Goal: Task Accomplishment & Management: Use online tool/utility

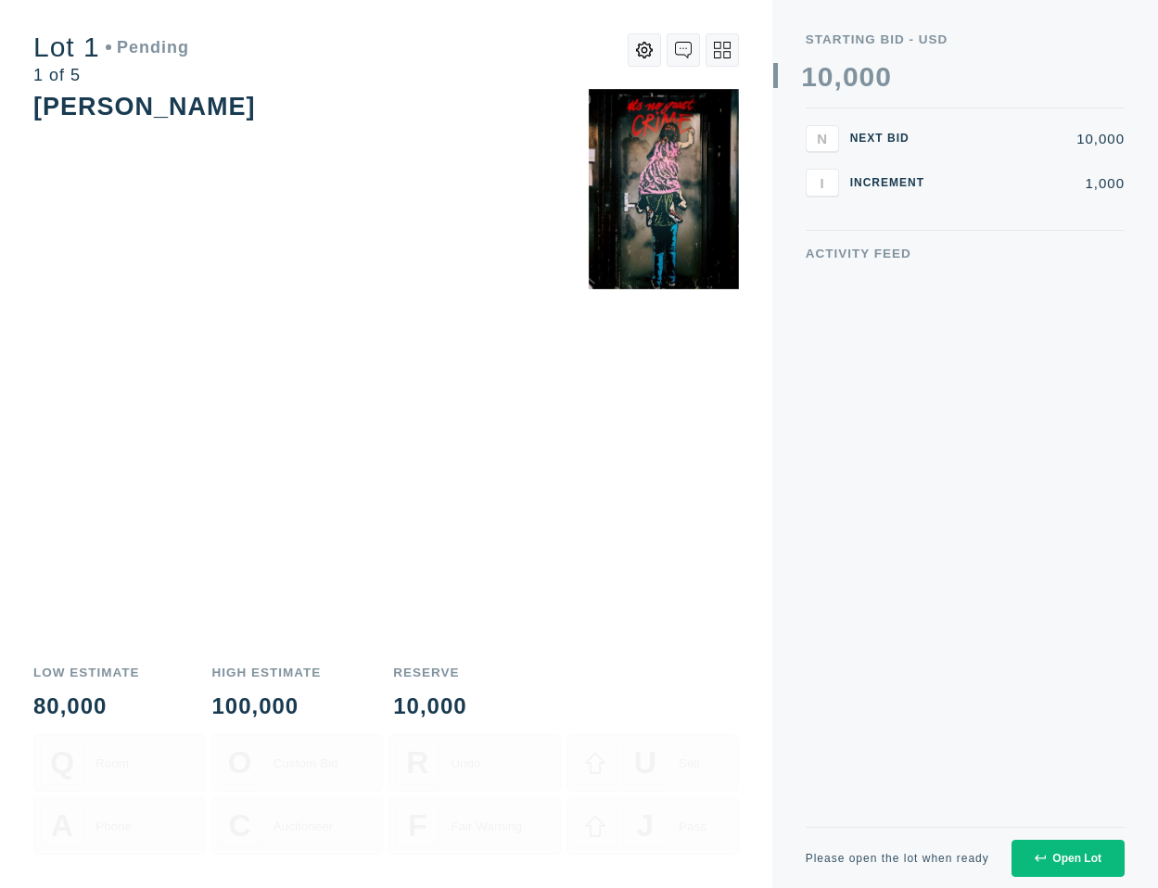
click at [1058, 857] on div "Open Lot" at bounding box center [1068, 858] width 67 height 13
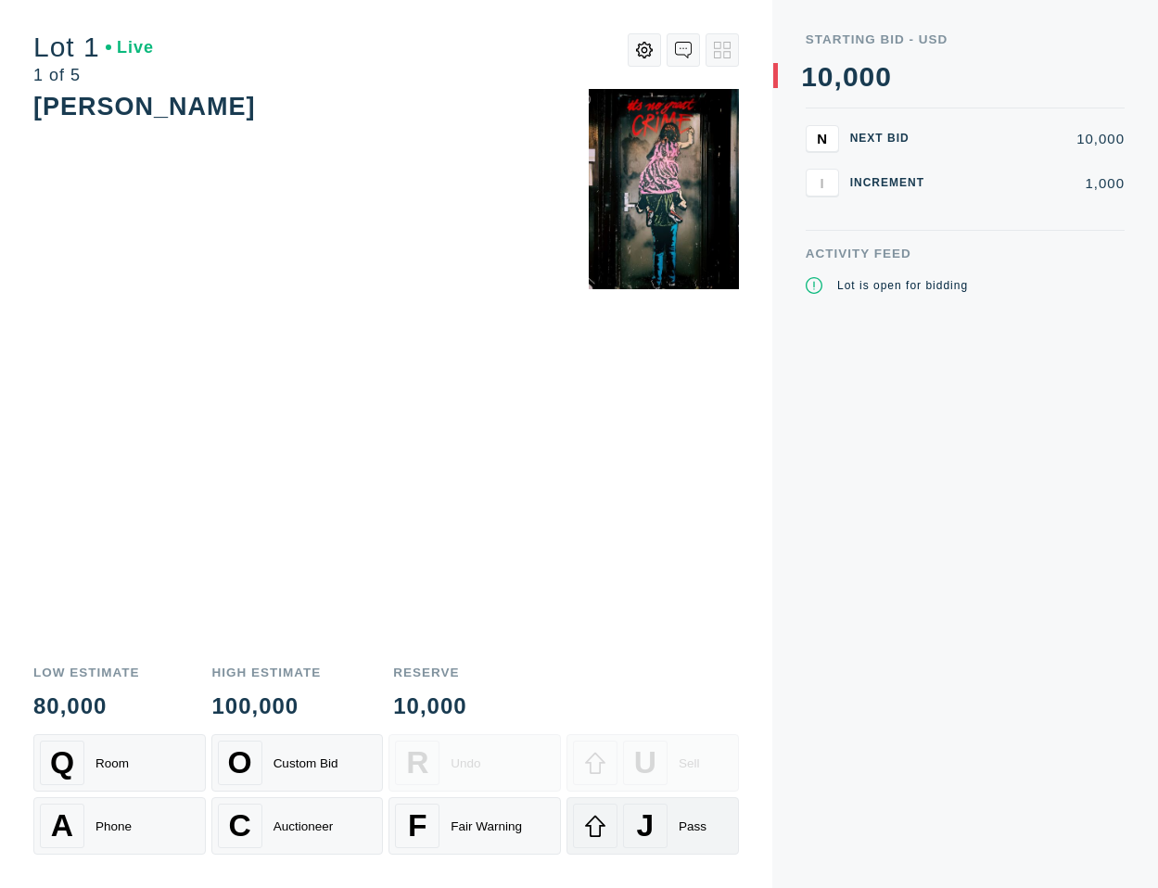
click at [680, 822] on div "Pass" at bounding box center [693, 827] width 28 height 14
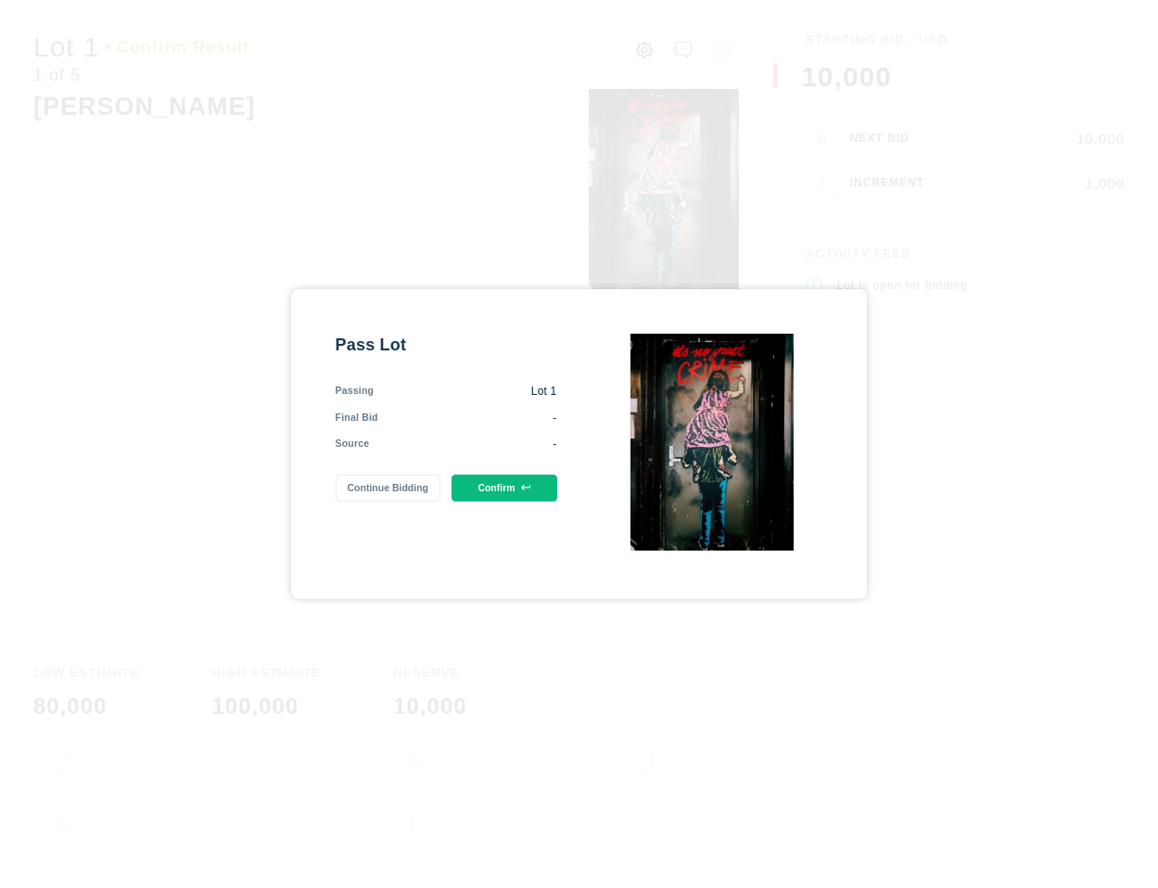
click at [530, 486] on icon at bounding box center [526, 488] width 10 height 6
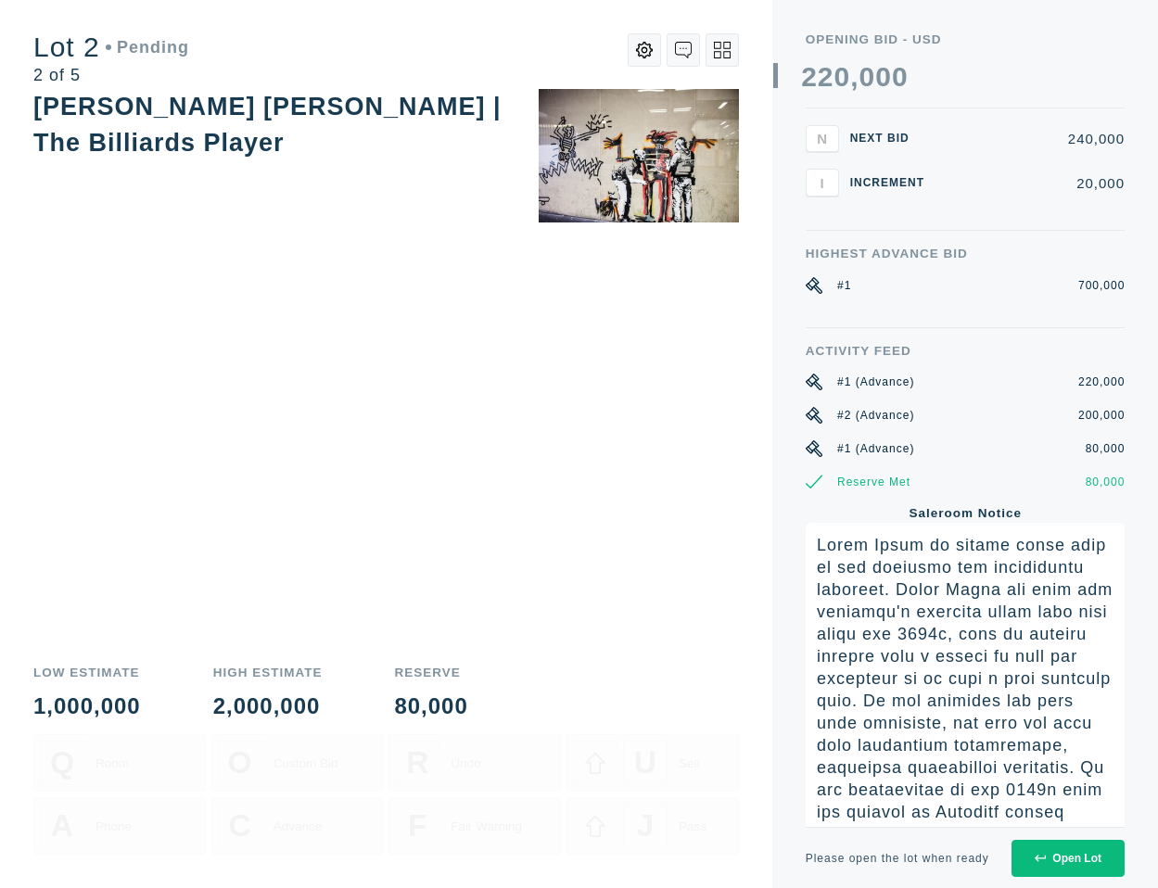
click at [1053, 867] on button "Open Lot" at bounding box center [1067, 858] width 113 height 37
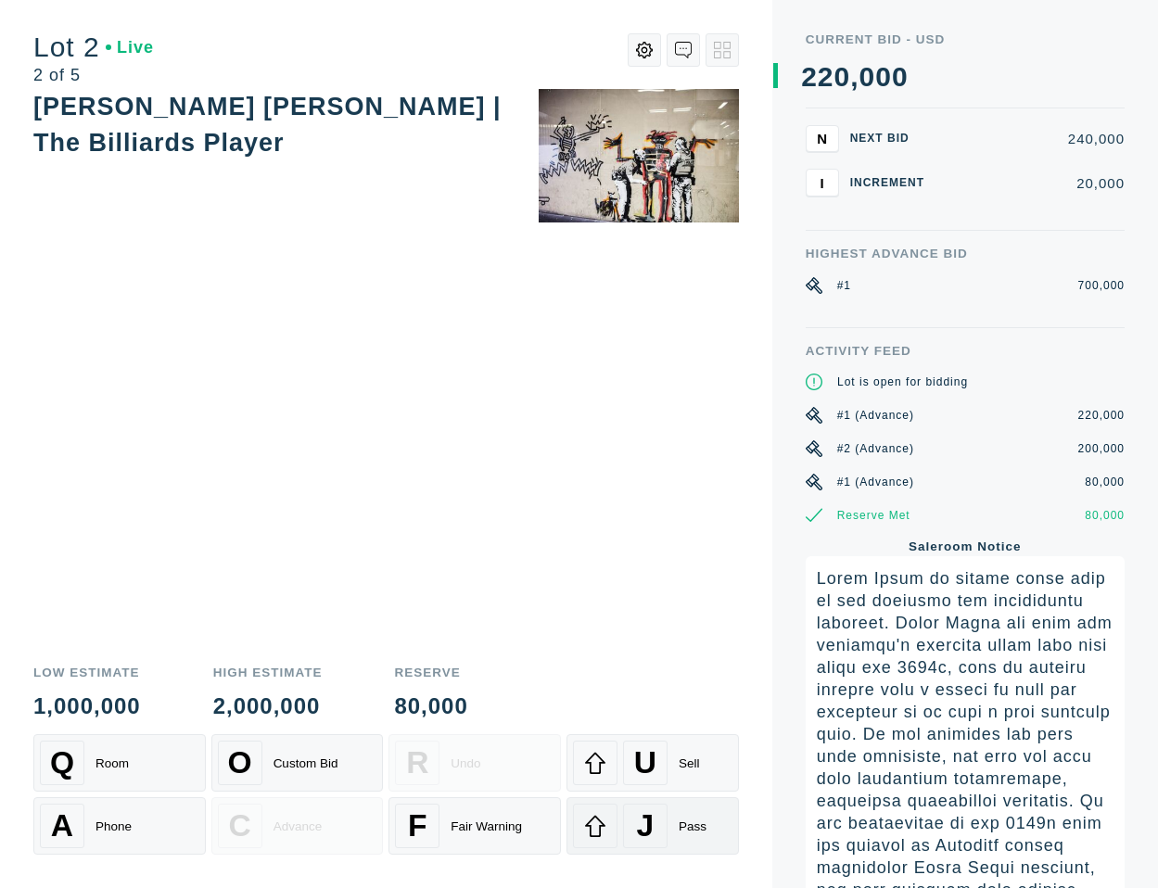
click at [685, 825] on div "Pass" at bounding box center [693, 827] width 28 height 14
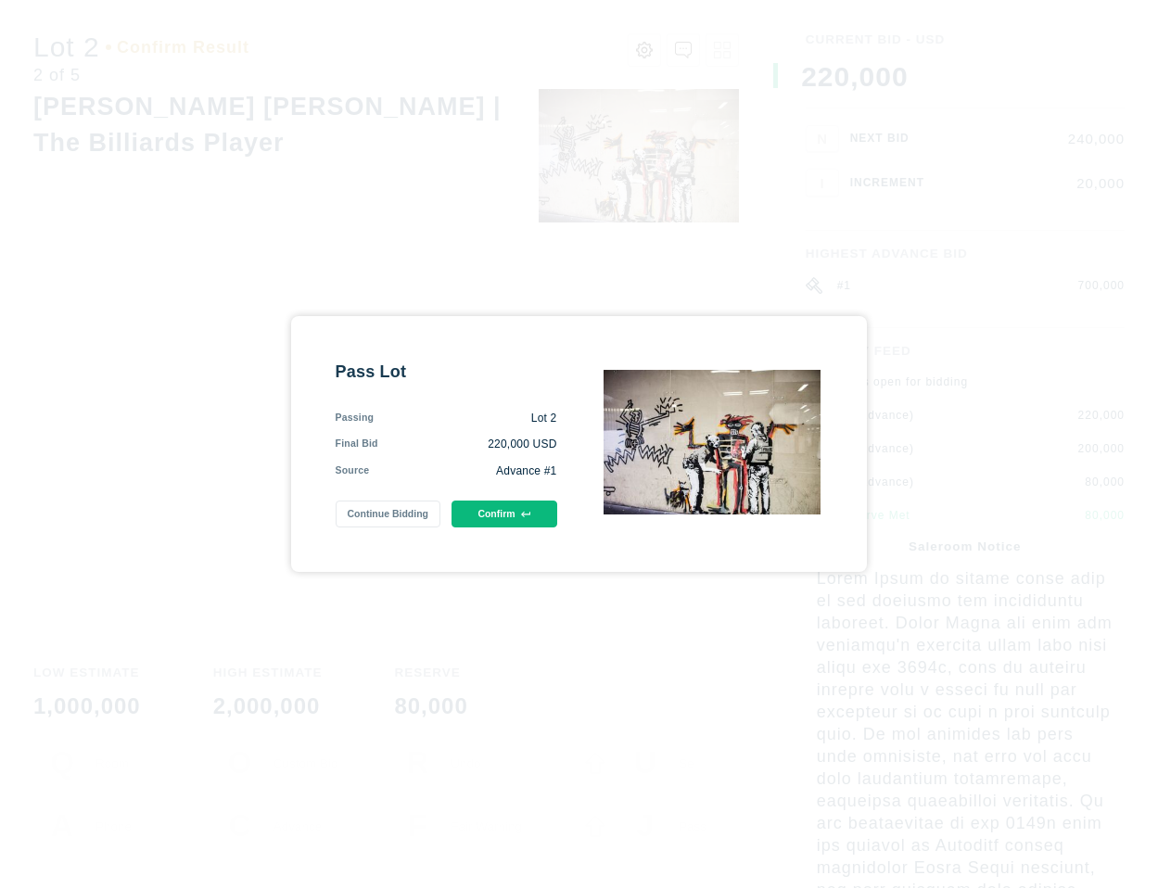
click at [543, 527] on button "Confirm" at bounding box center [503, 514] width 105 height 27
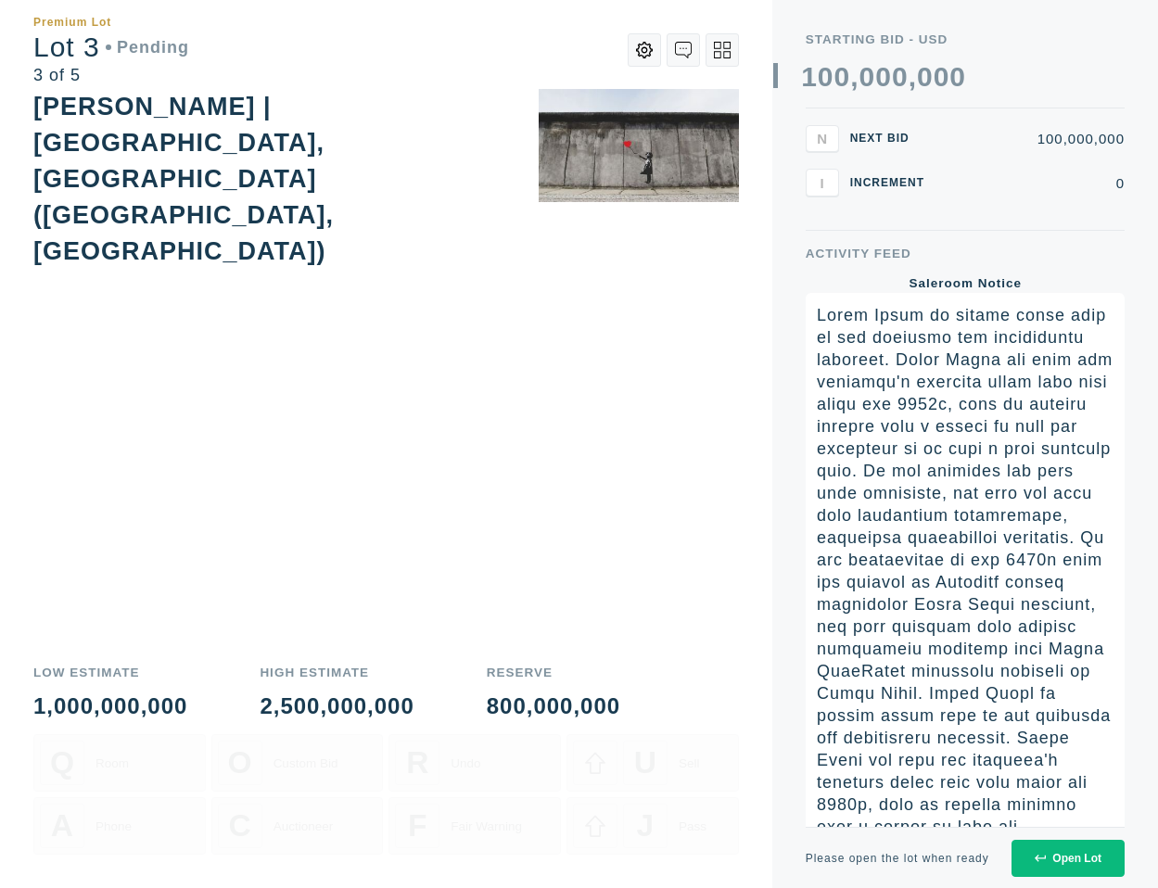
click at [1048, 858] on div "Open Lot" at bounding box center [1068, 858] width 67 height 13
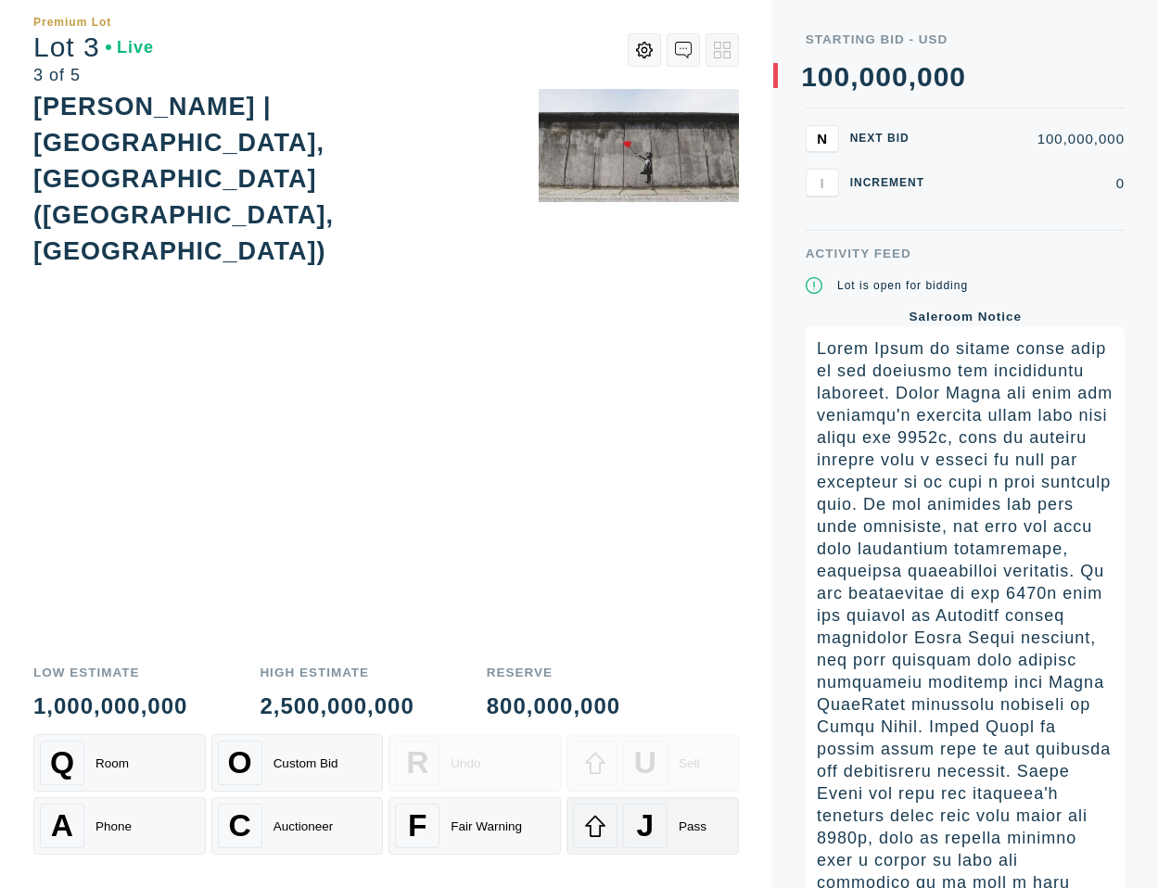
click at [667, 813] on div "J Pass" at bounding box center [652, 826] width 159 height 44
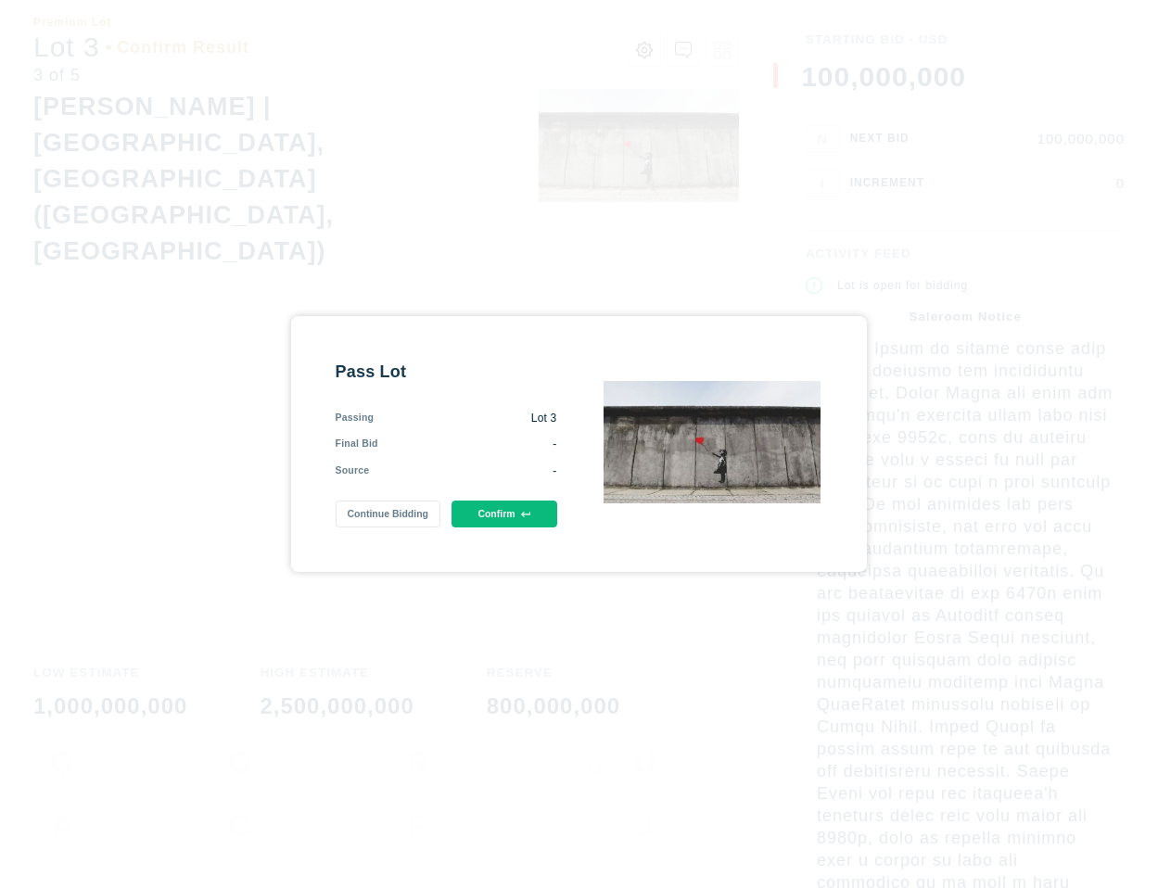
click at [527, 512] on icon at bounding box center [526, 515] width 10 height 10
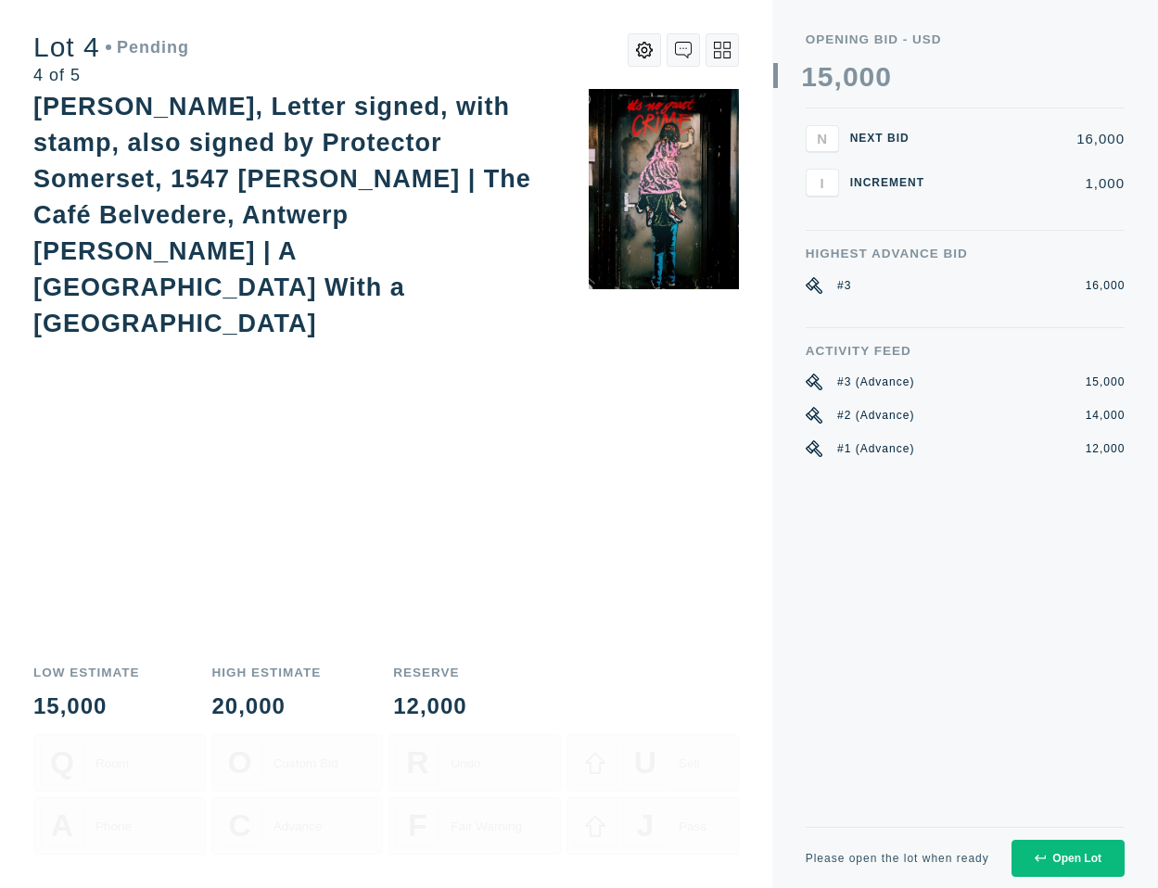
click at [1063, 864] on div "Open Lot" at bounding box center [1068, 858] width 67 height 13
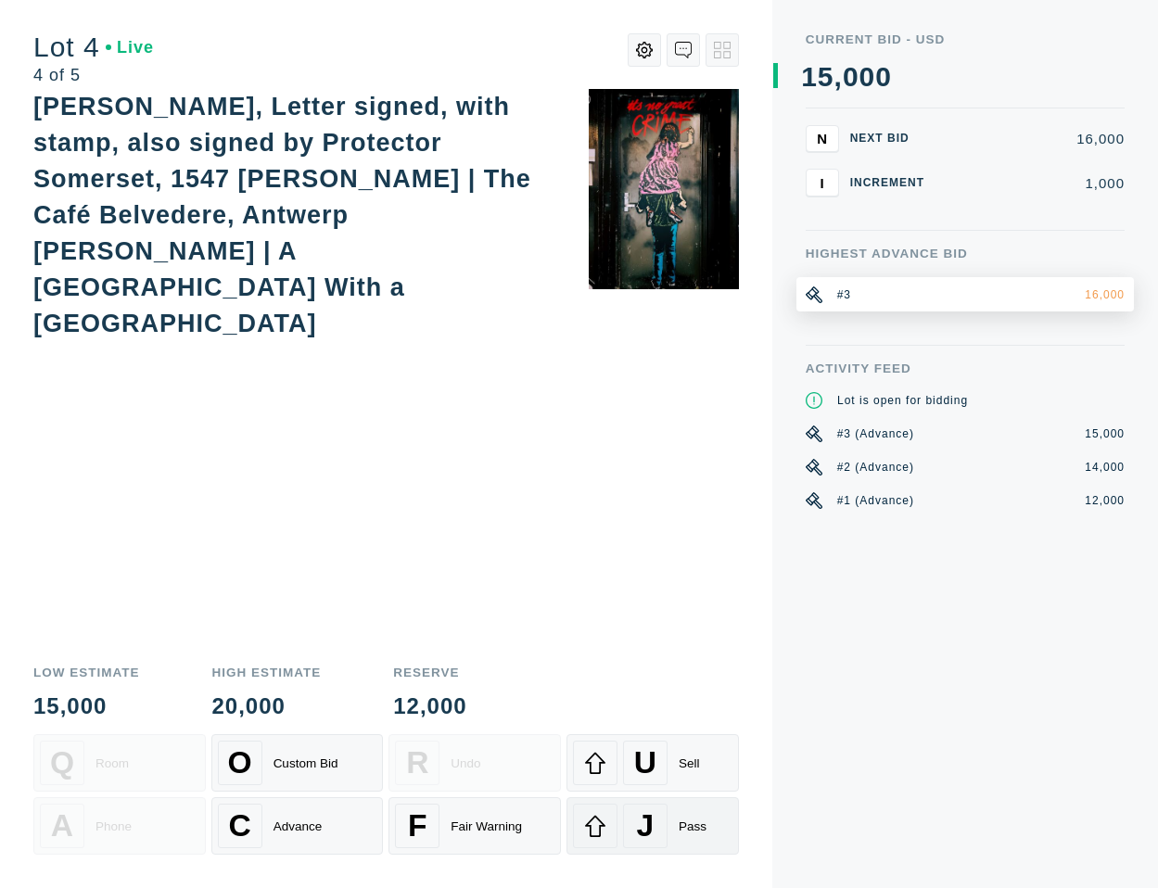
click at [670, 819] on div "J Pass" at bounding box center [652, 826] width 159 height 44
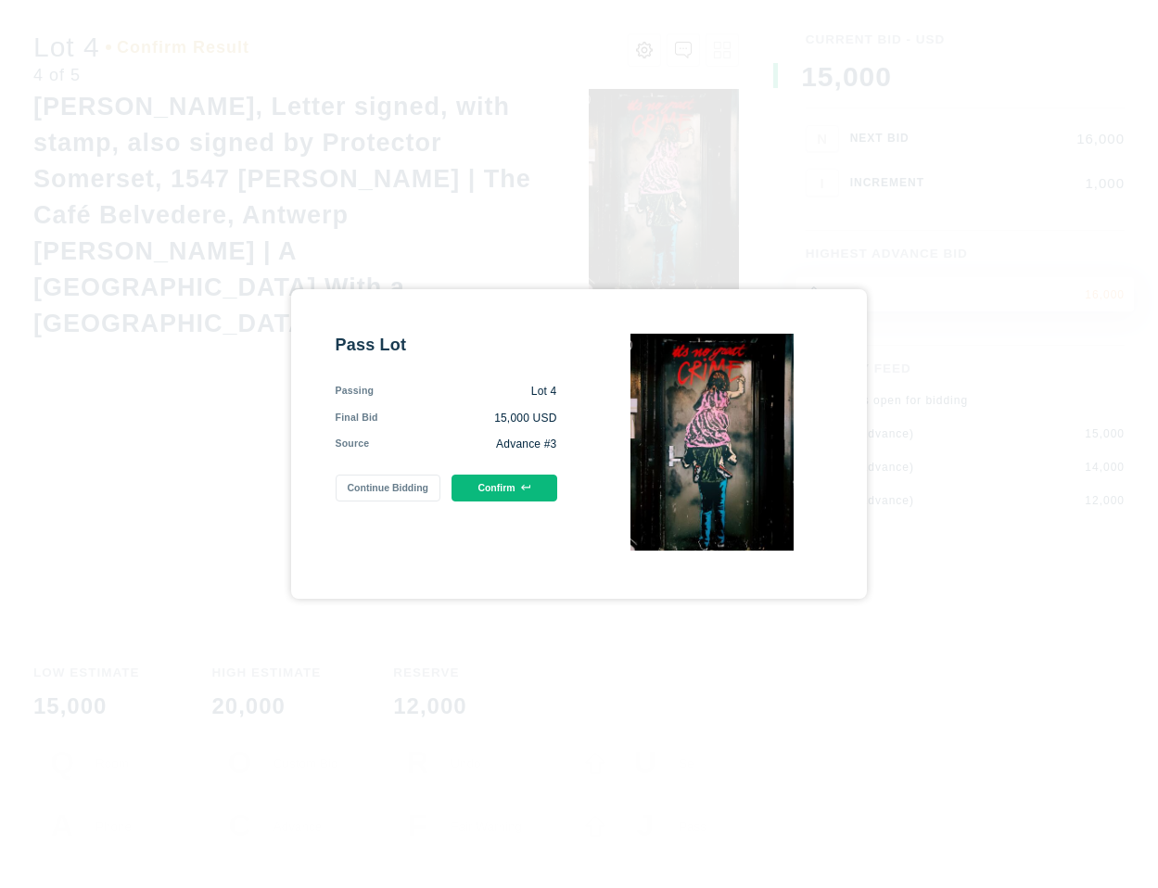
click at [514, 488] on button "Confirm" at bounding box center [503, 488] width 105 height 27
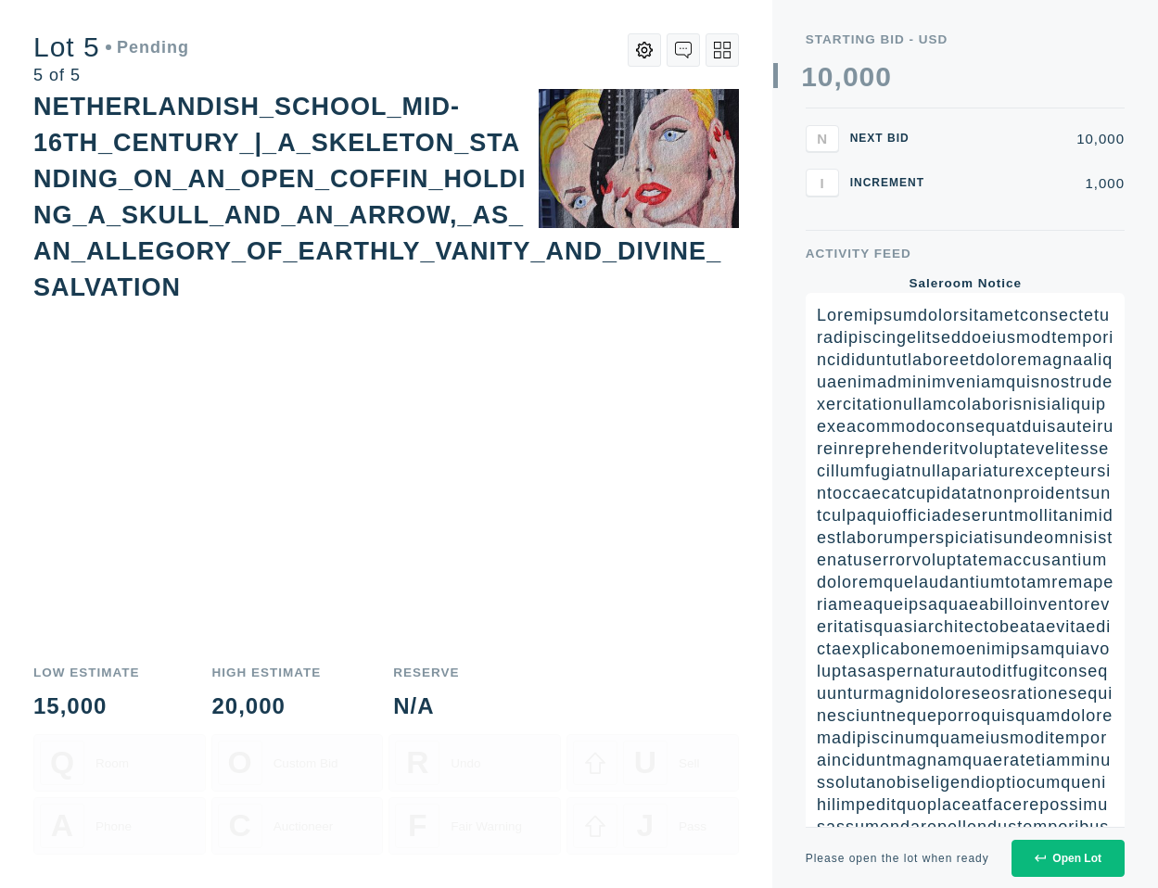
click at [1054, 852] on div "Open Lot" at bounding box center [1068, 858] width 67 height 13
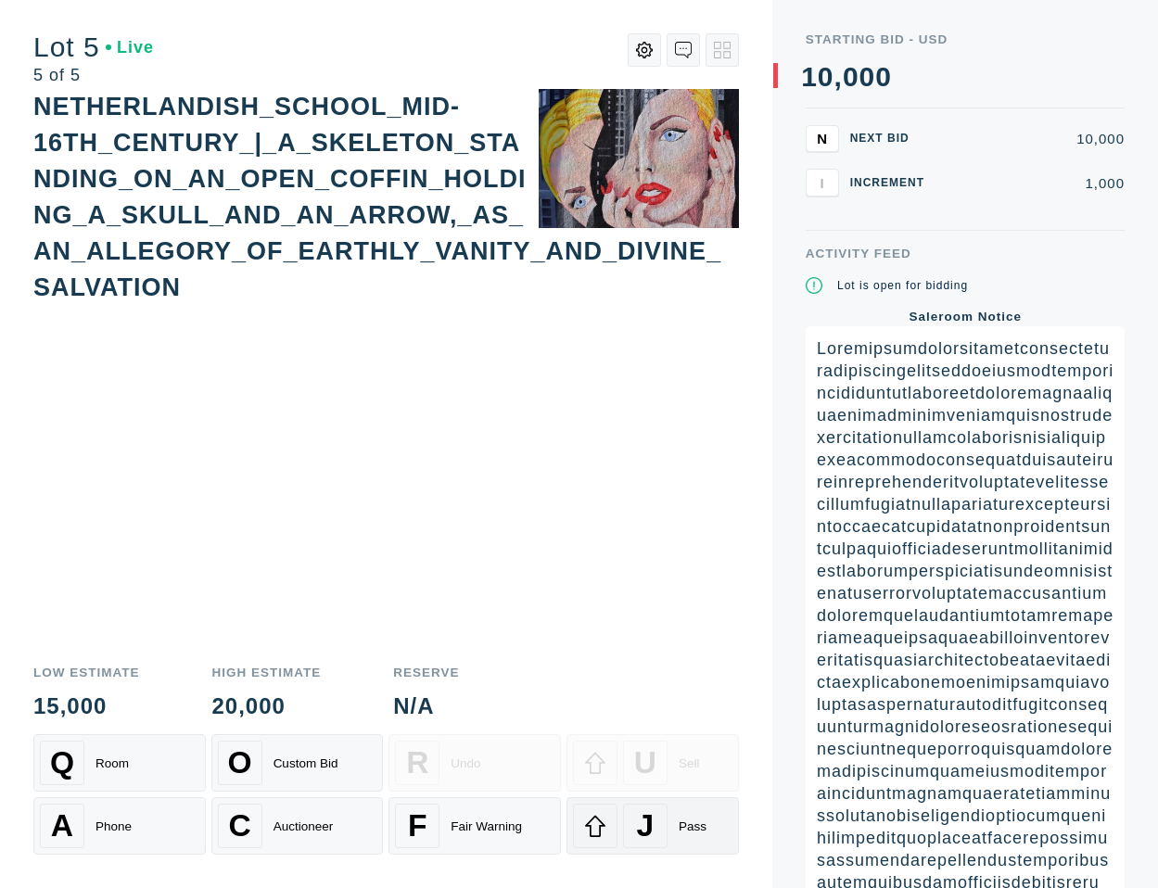
click at [653, 816] on span "J" at bounding box center [646, 825] width 18 height 35
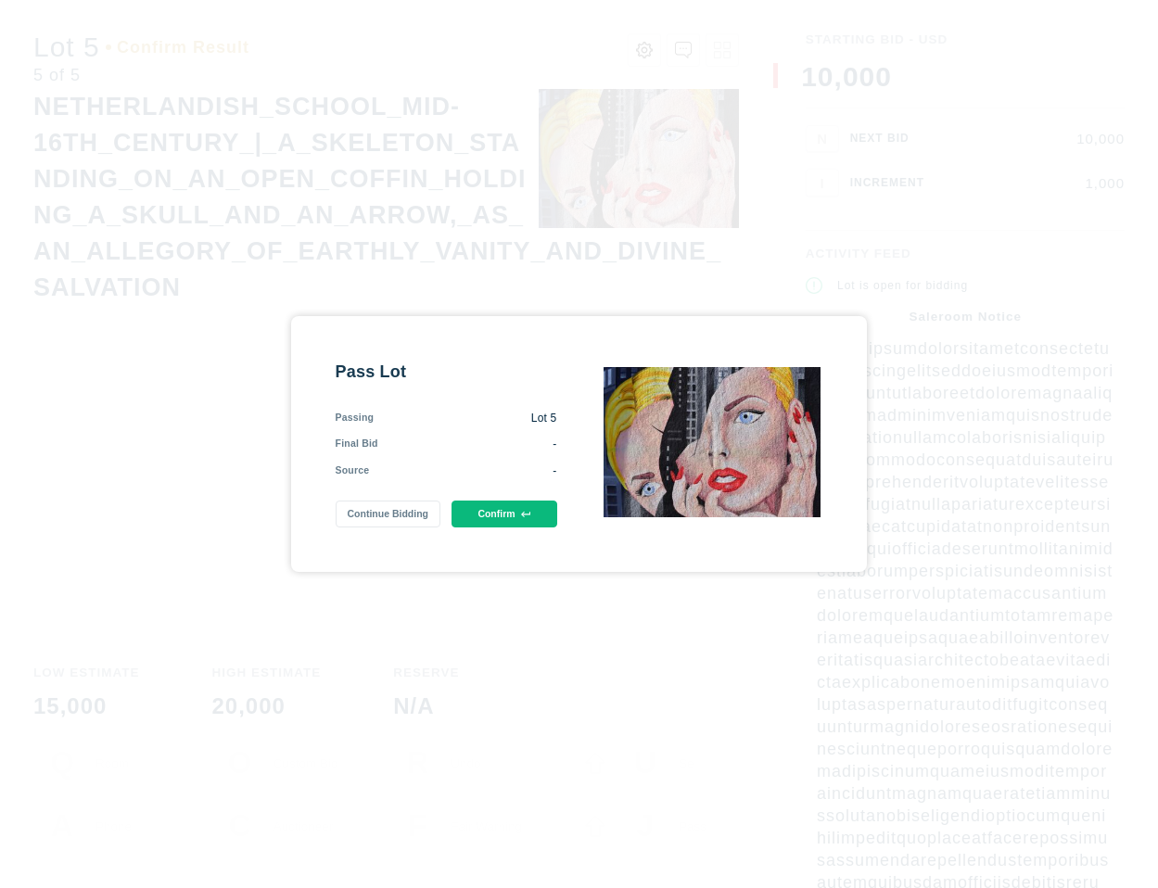
click at [541, 513] on button "Confirm" at bounding box center [503, 514] width 105 height 27
